Goal: Find contact information: Find contact information

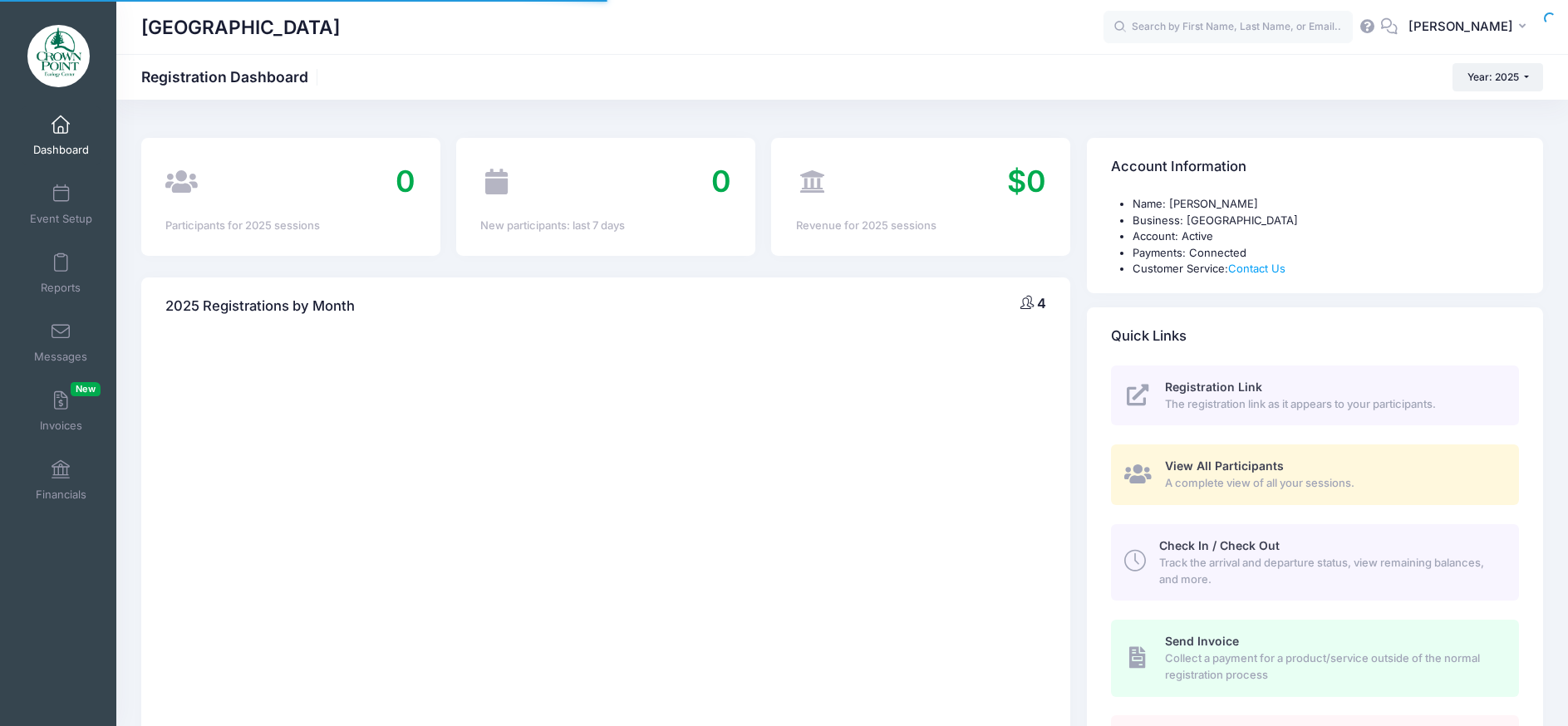
select select
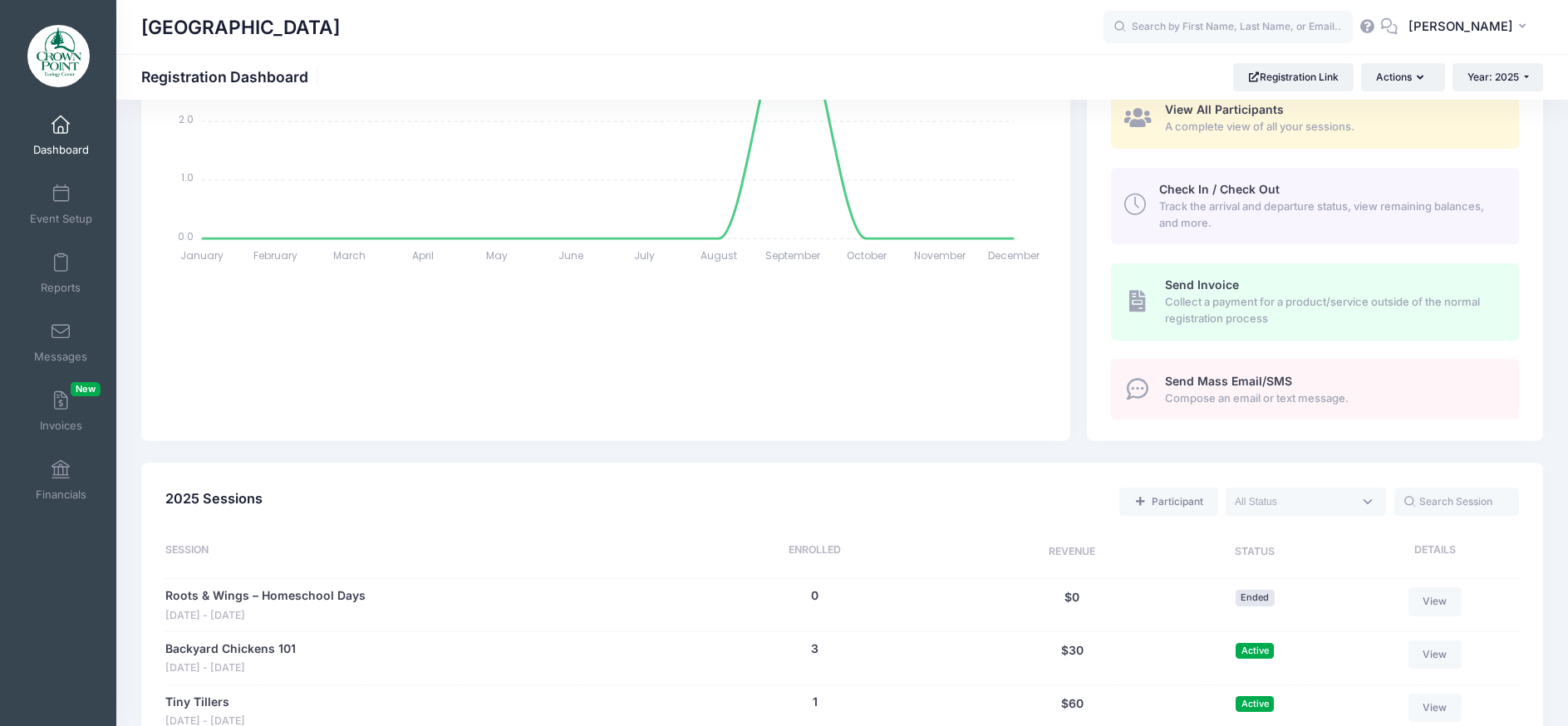
scroll to position [582, 0]
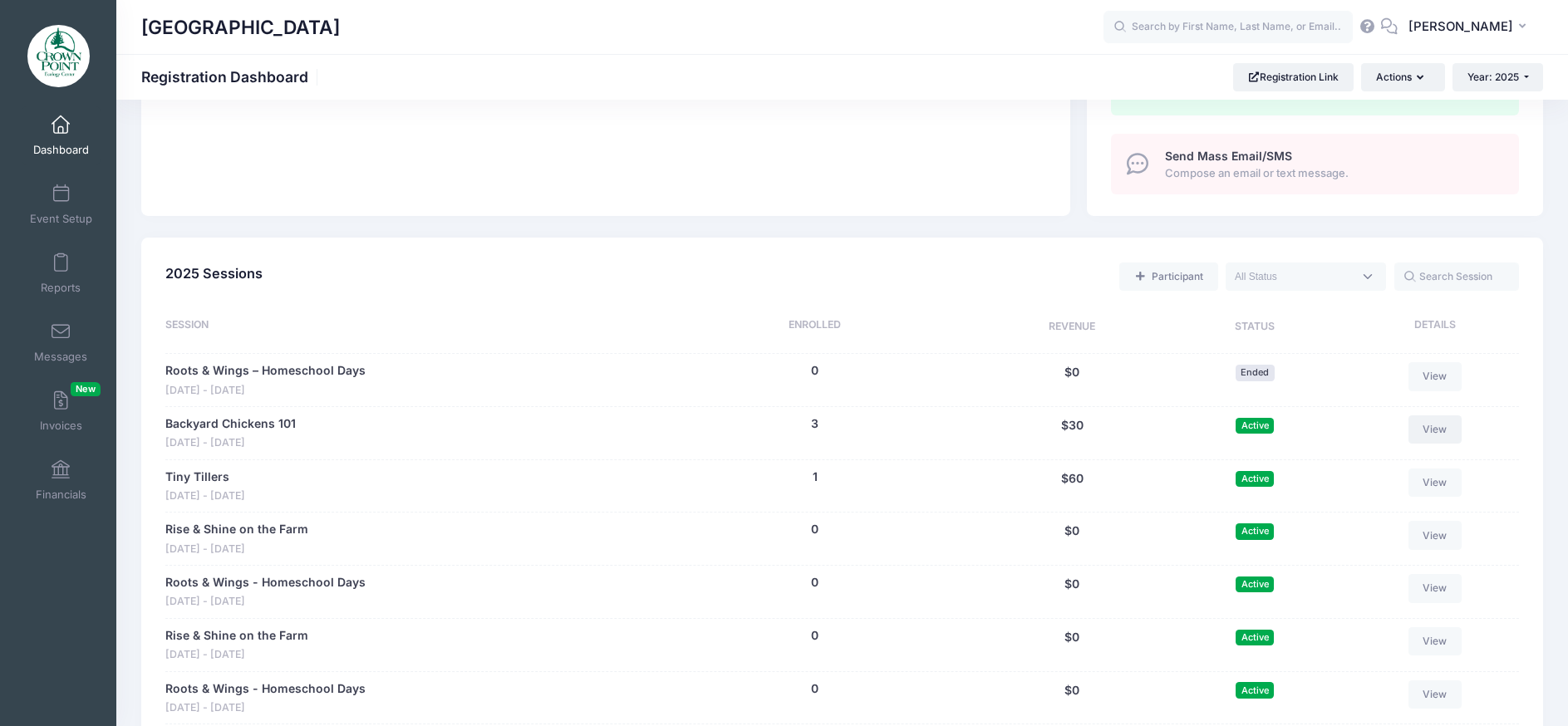
click at [1435, 428] on link "View" at bounding box center [1434, 428] width 53 height 28
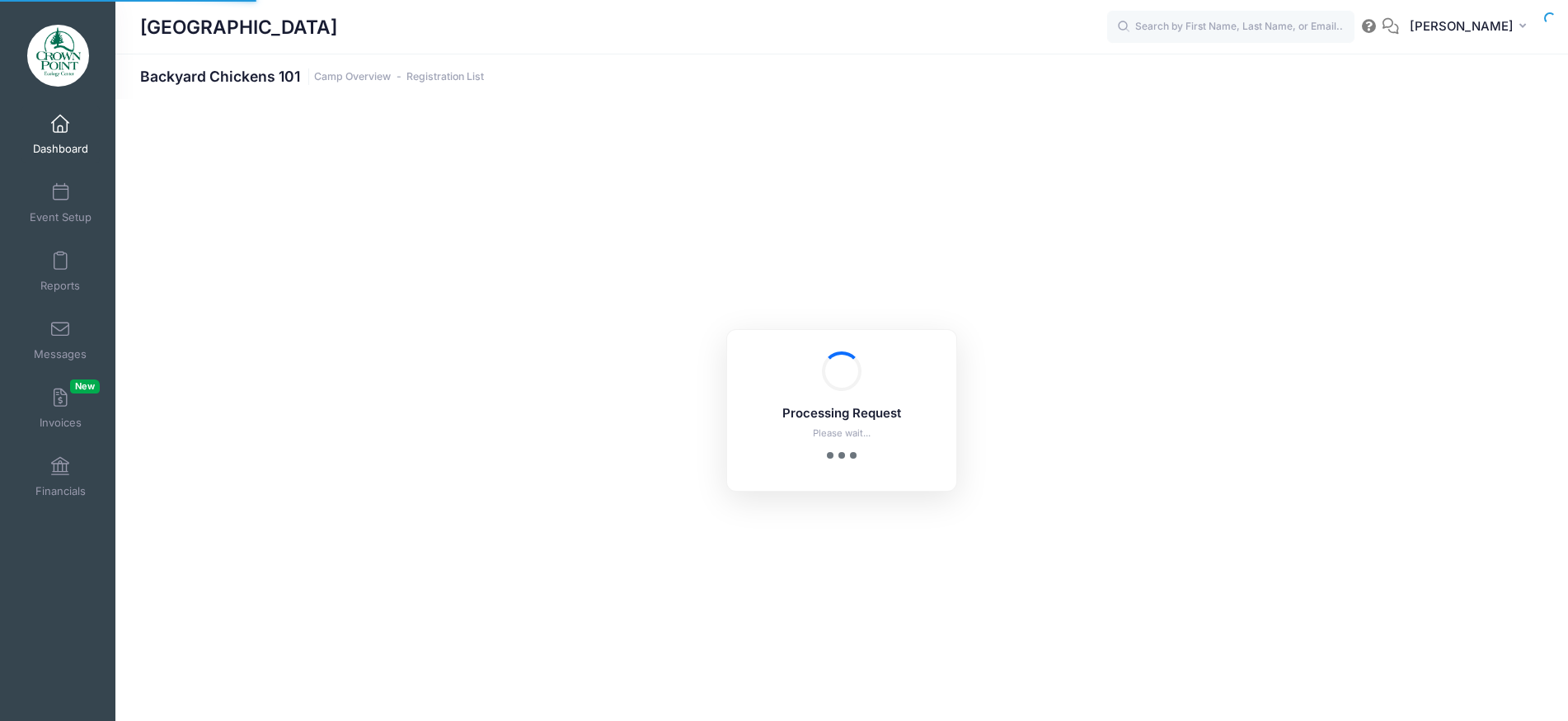
select select "10"
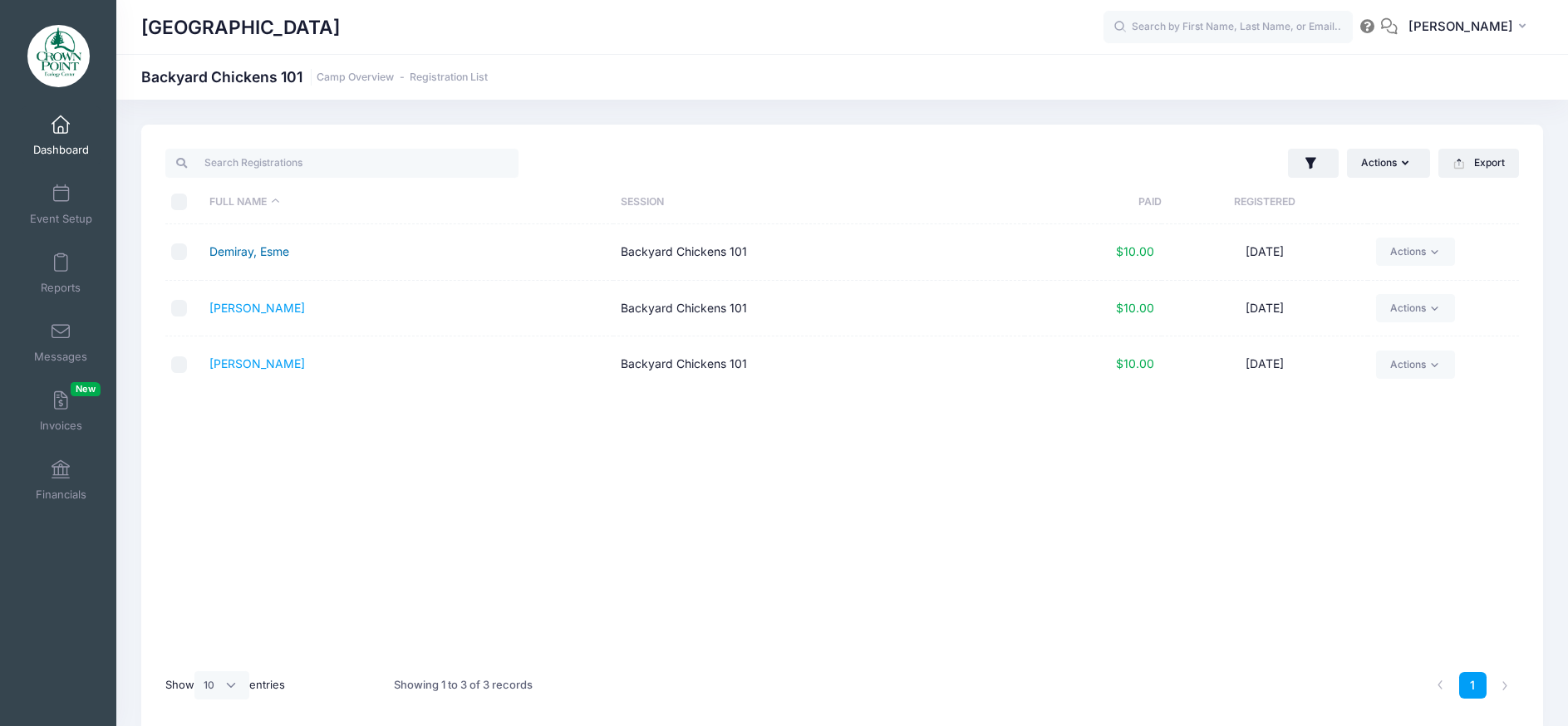
click at [275, 252] on link "Demiray, Esme" at bounding box center [249, 251] width 80 height 15
click at [286, 307] on link "Demiray, Hugh" at bounding box center [257, 307] width 96 height 15
click at [281, 367] on link "[PERSON_NAME]" at bounding box center [257, 363] width 96 height 15
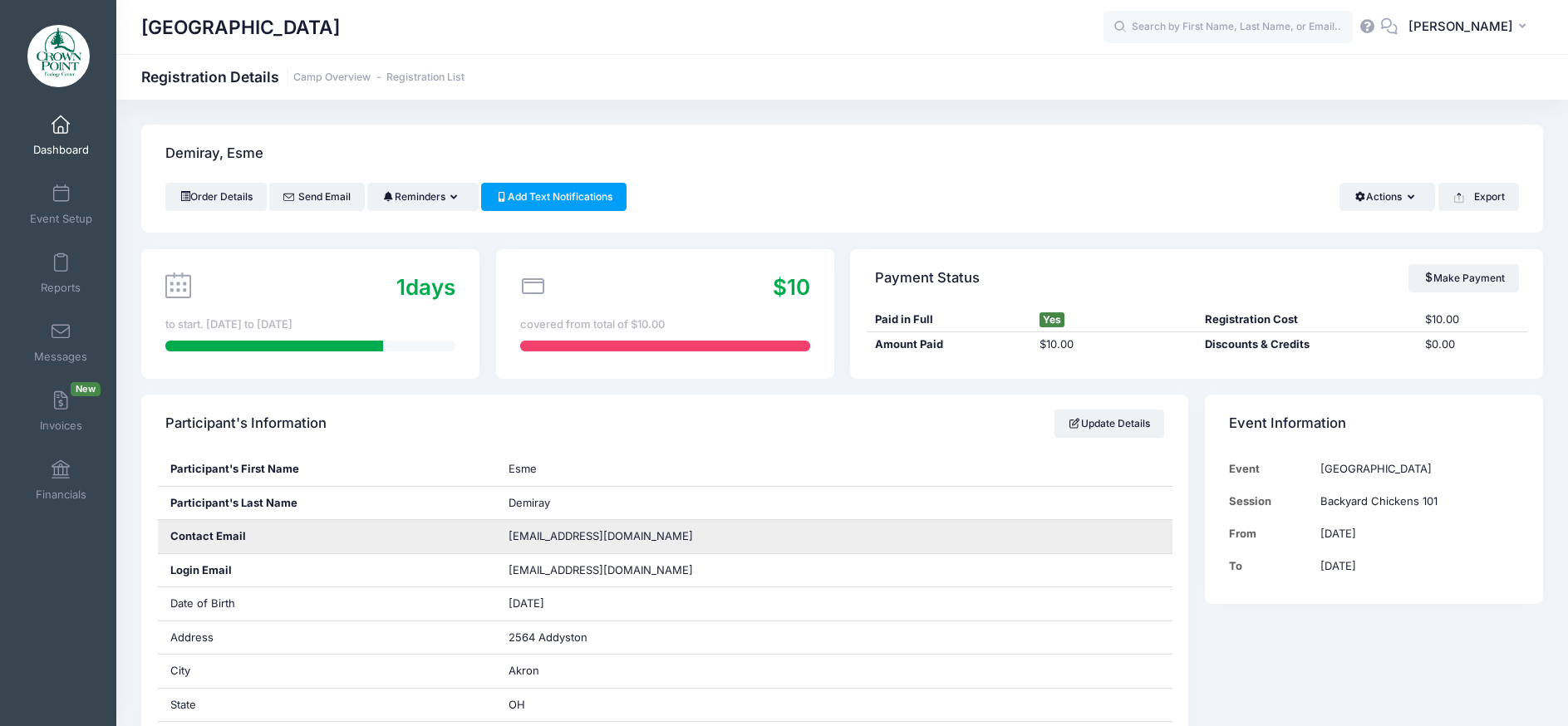
click at [609, 534] on span "[EMAIL_ADDRESS][DOMAIN_NAME]" at bounding box center [600, 536] width 184 height 14
copy div "[EMAIL_ADDRESS][DOMAIN_NAME]"
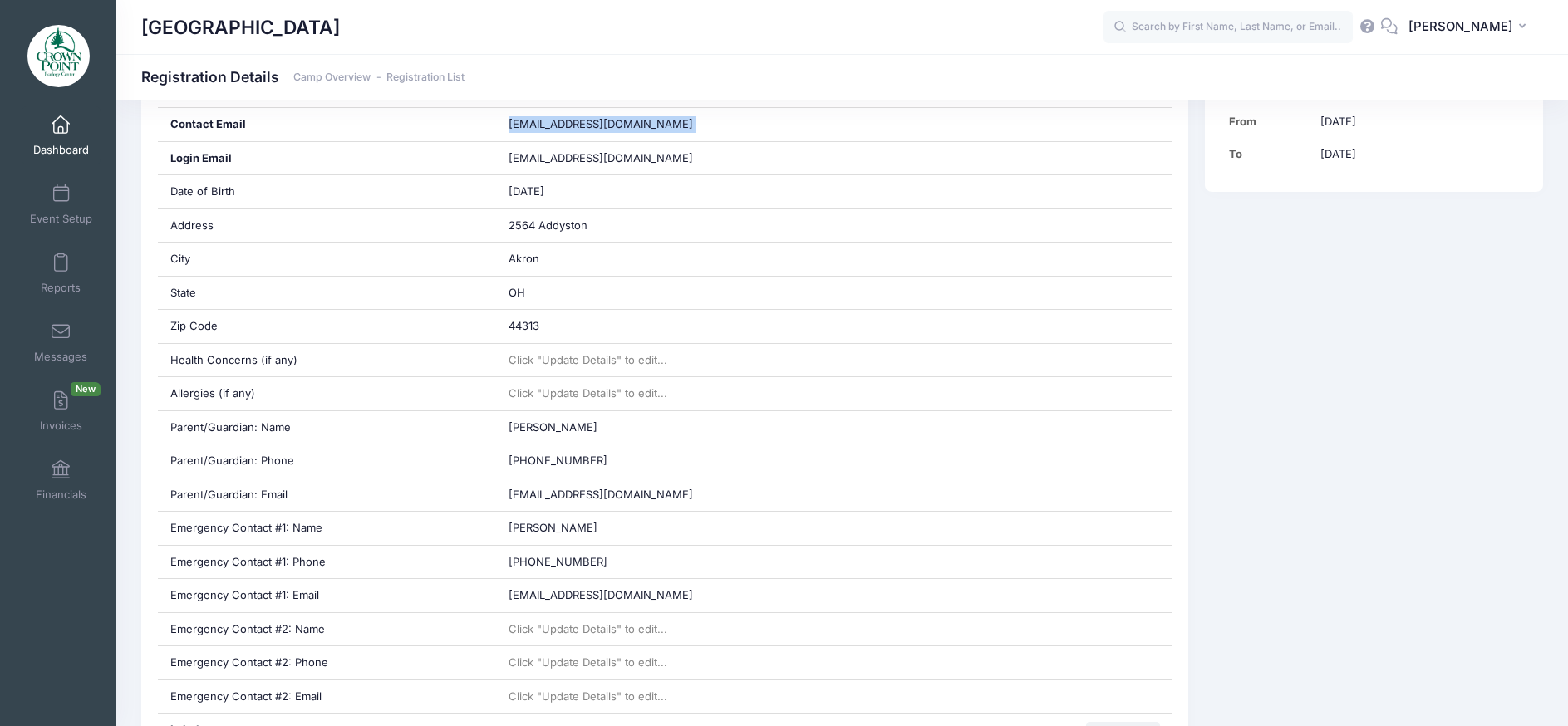
scroll to position [249, 0]
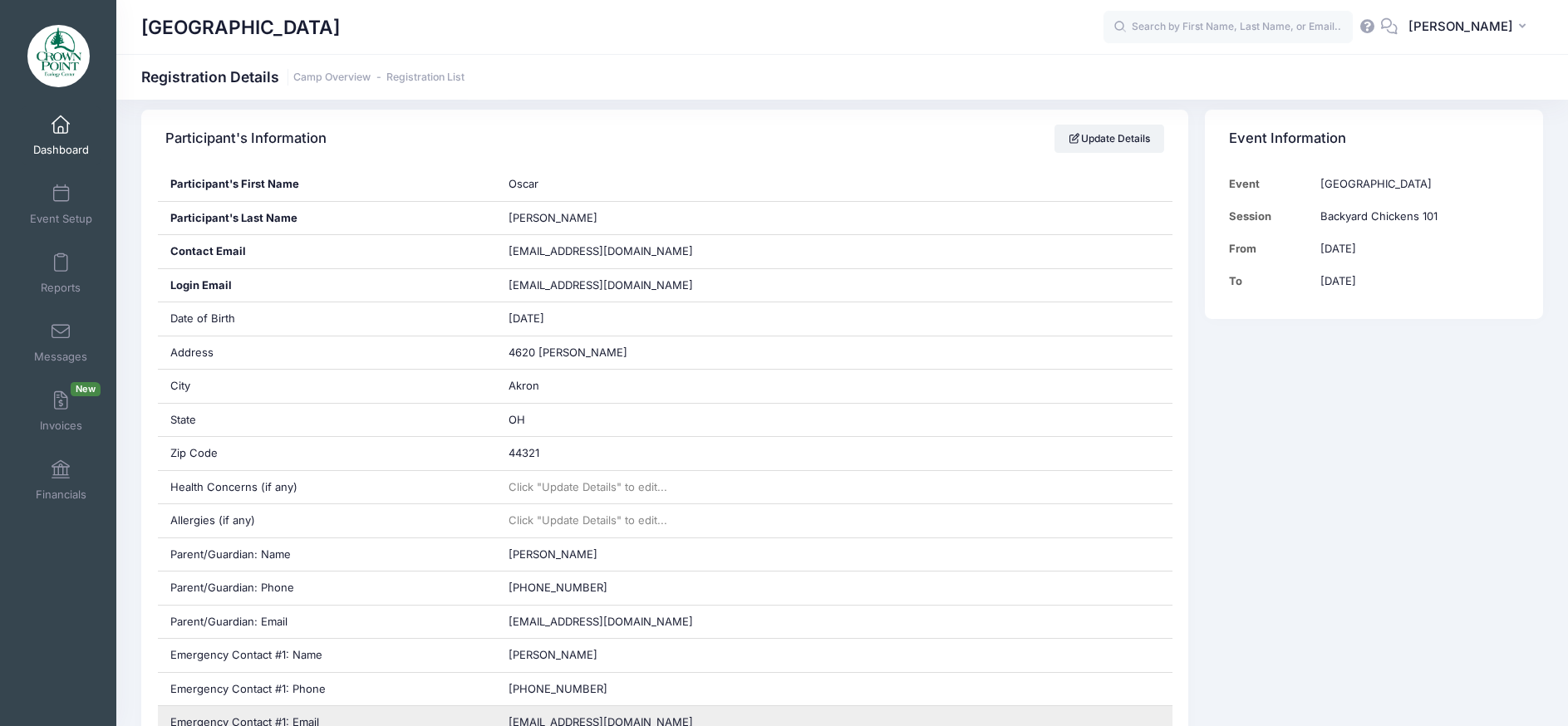
scroll to position [582, 0]
